Goal: Information Seeking & Learning: Learn about a topic

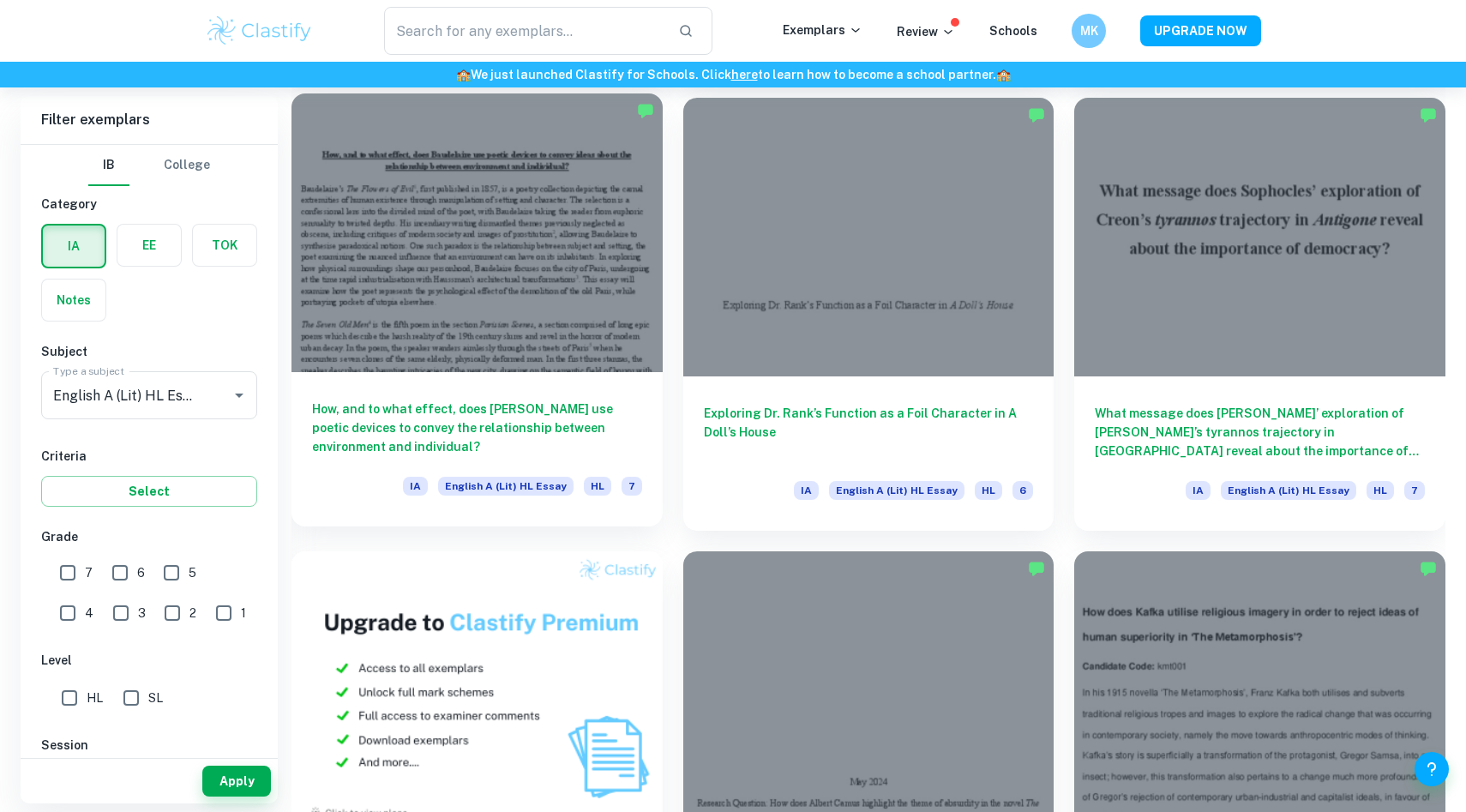
scroll to position [929, 0]
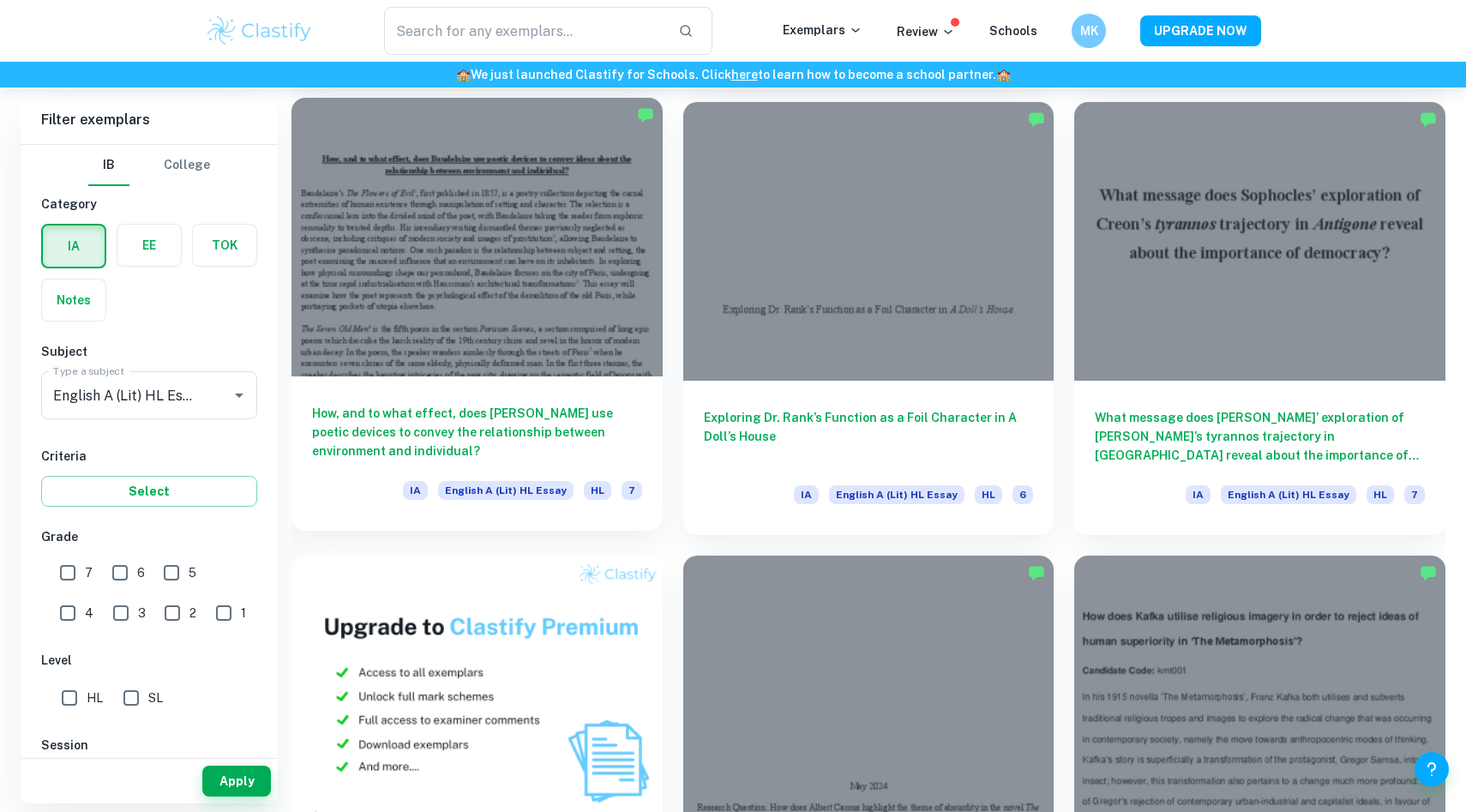
click at [494, 230] on div at bounding box center [477, 237] width 371 height 278
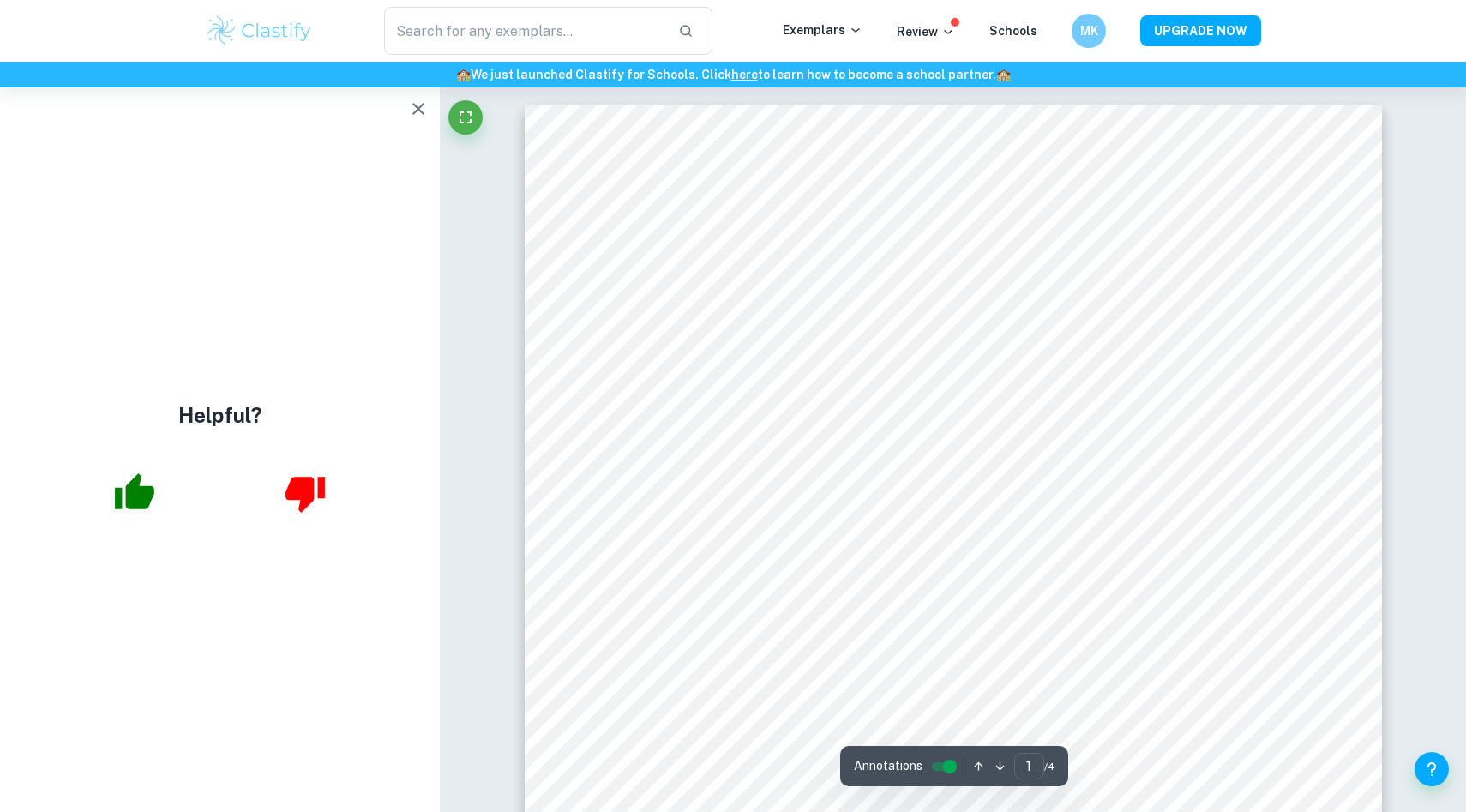
click at [420, 112] on icon "button" at bounding box center [419, 109] width 21 height 21
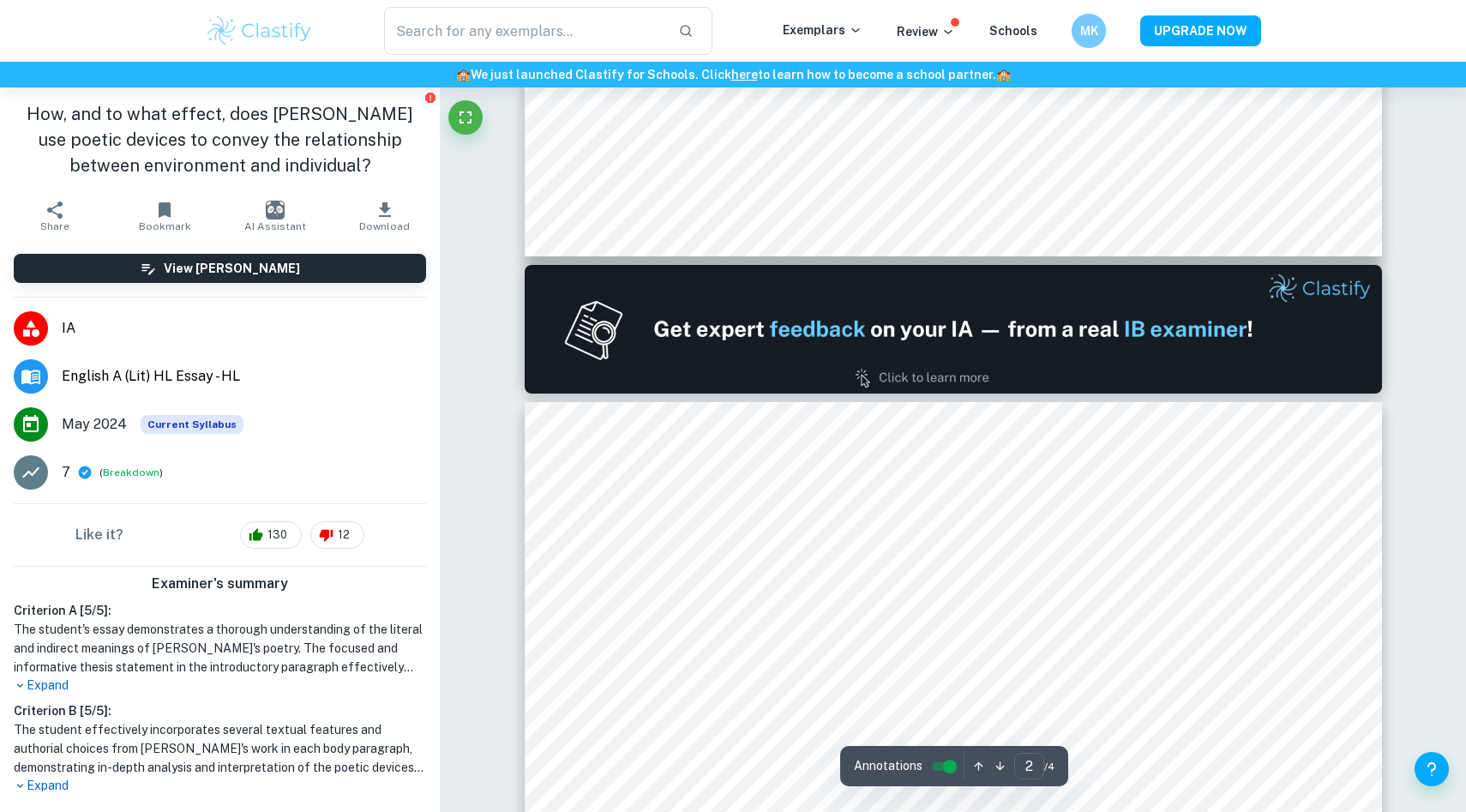
type input "1"
